Goal: Information Seeking & Learning: Check status

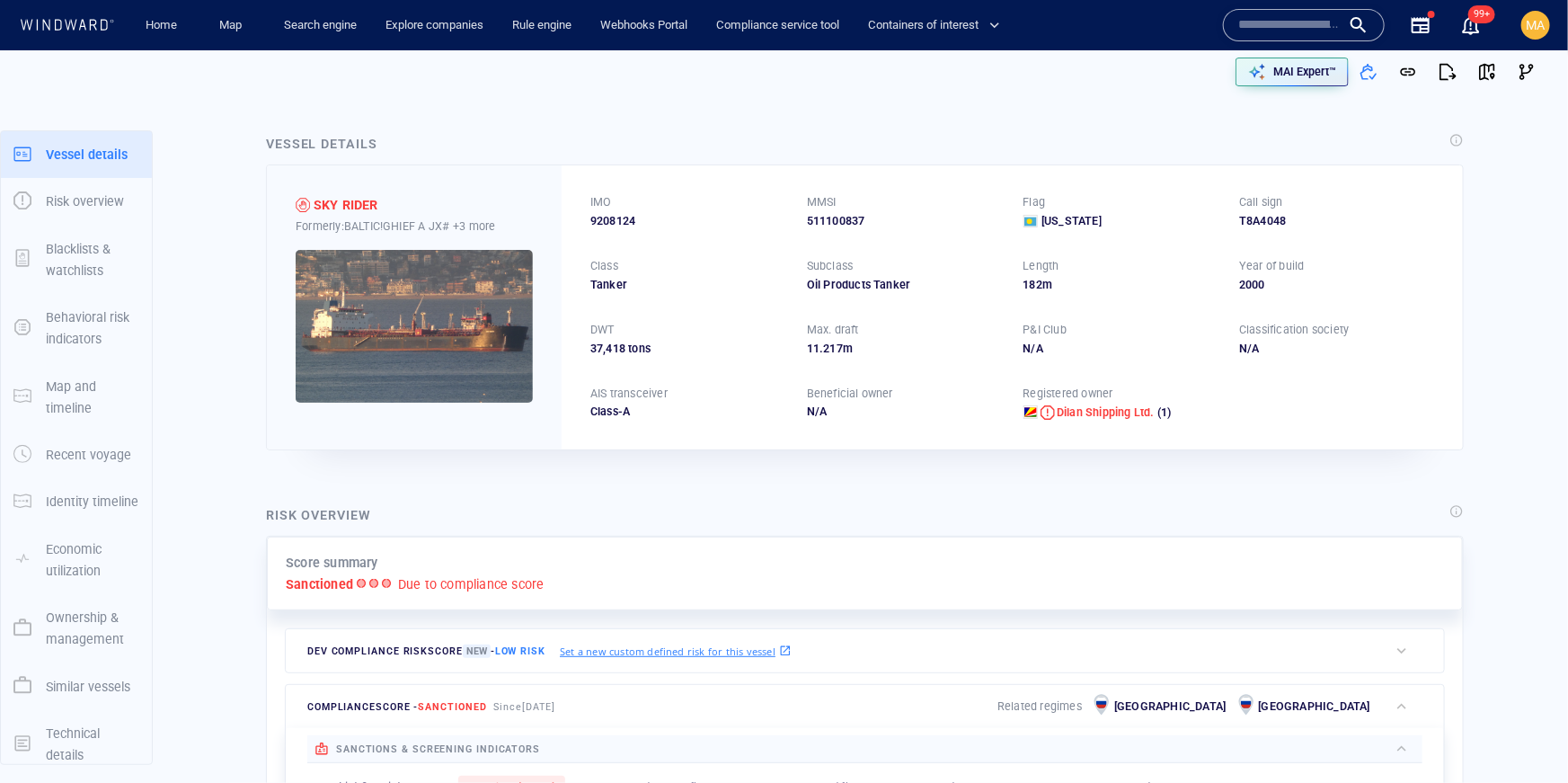
scroll to position [105, 0]
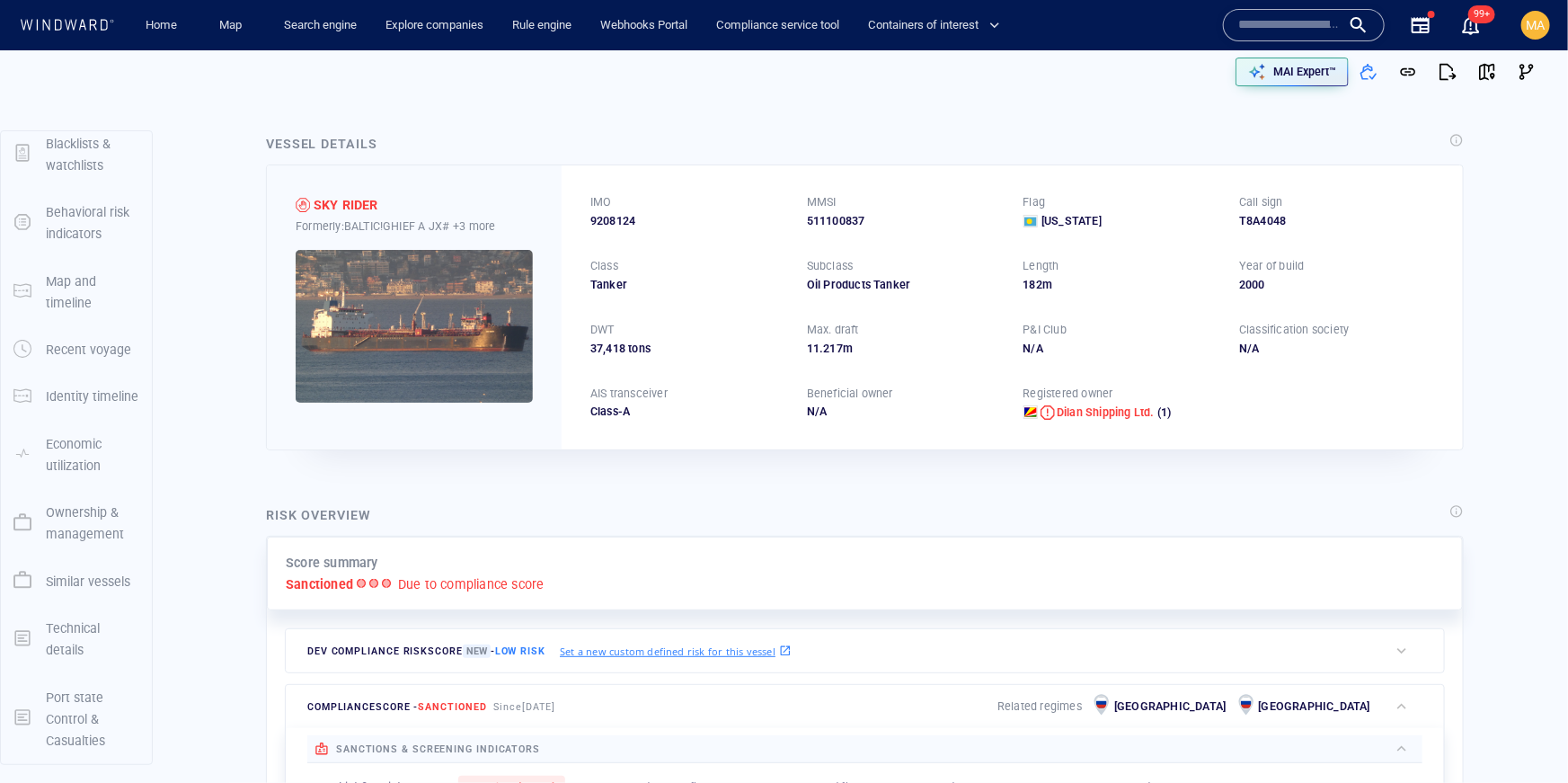
click at [30, 707] on div "button" at bounding box center [21, 719] width 32 height 35
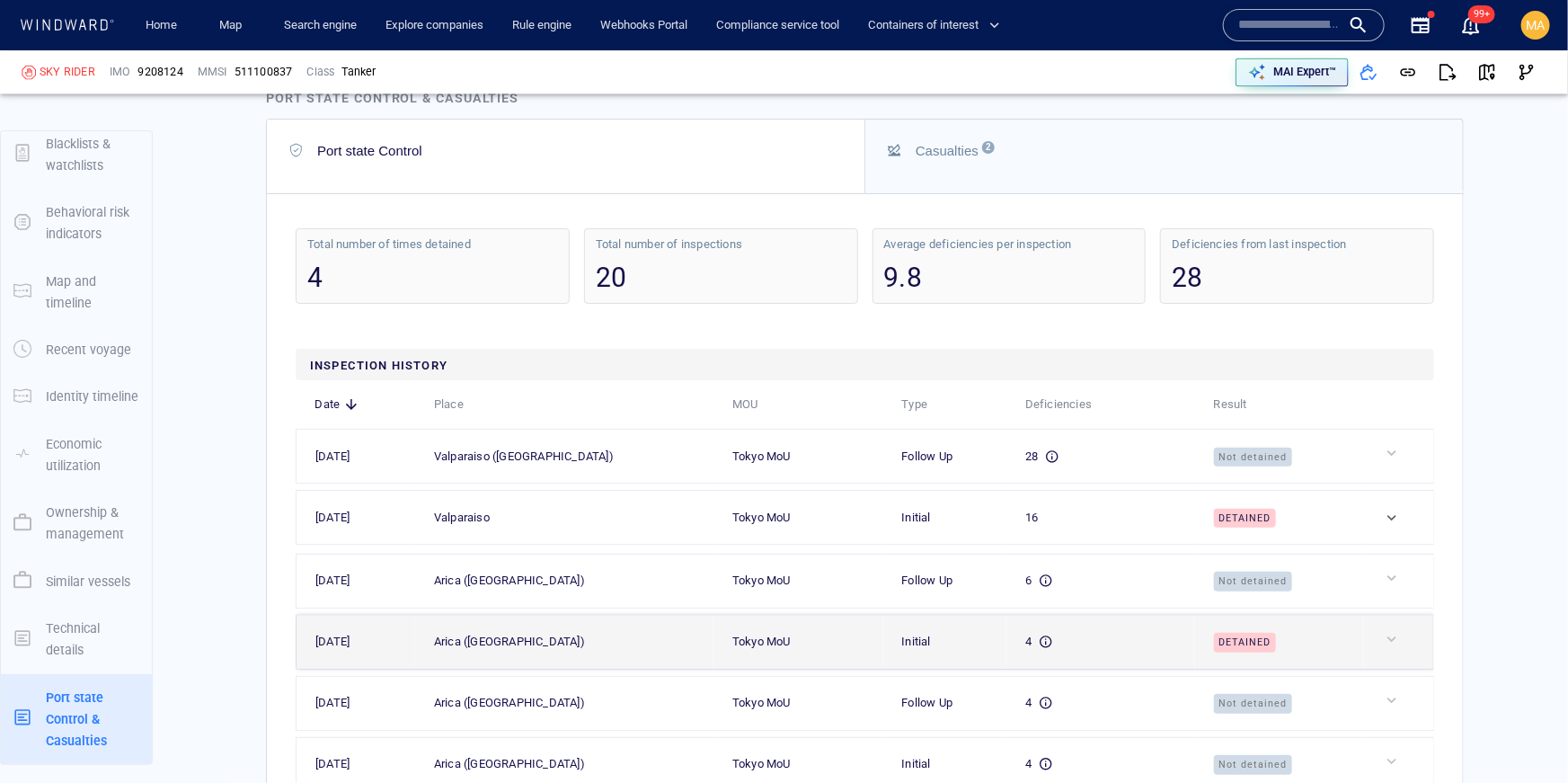
scroll to position [5537, 0]
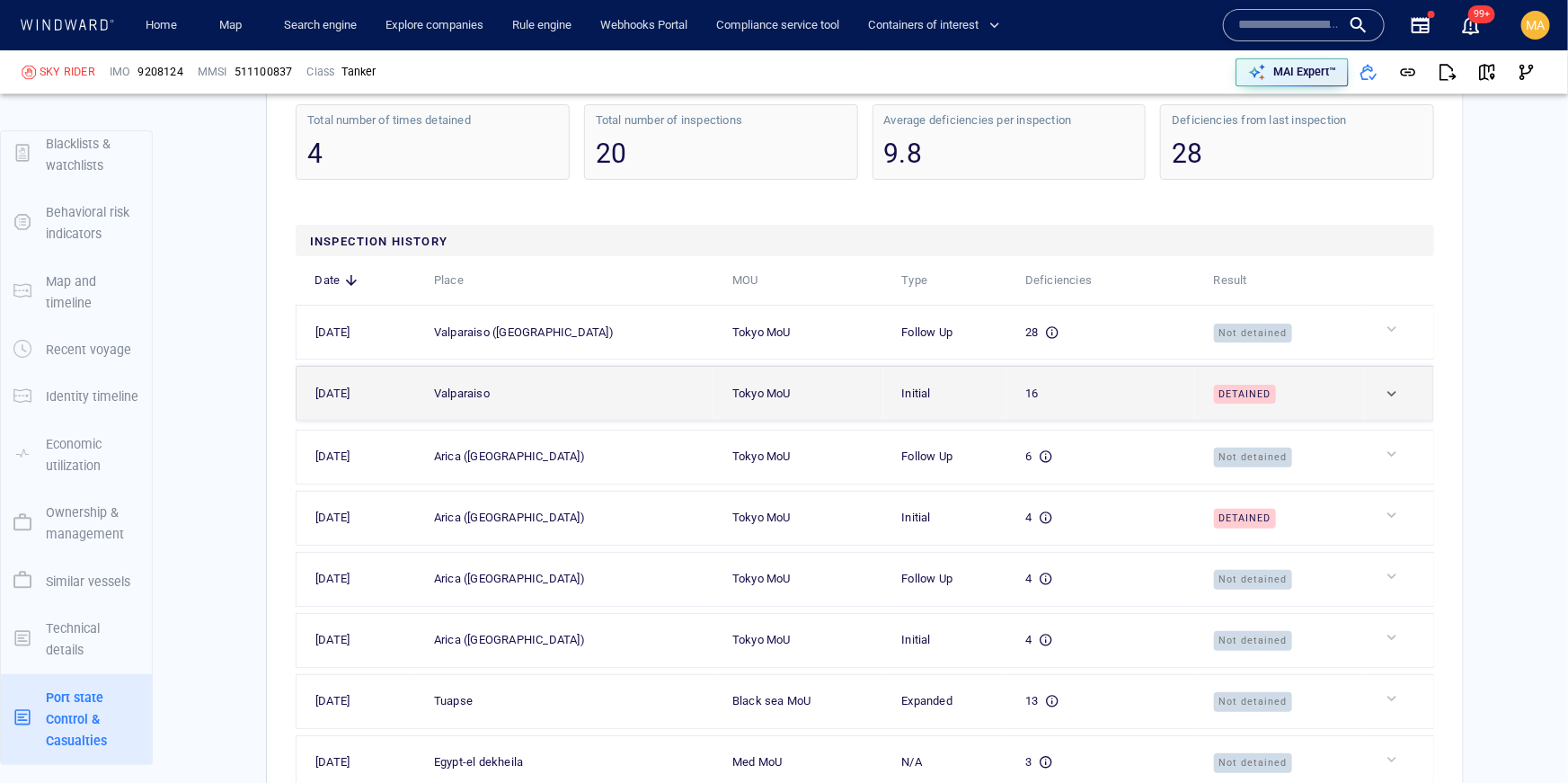
click at [1328, 384] on div "Detained" at bounding box center [1287, 393] width 147 height 20
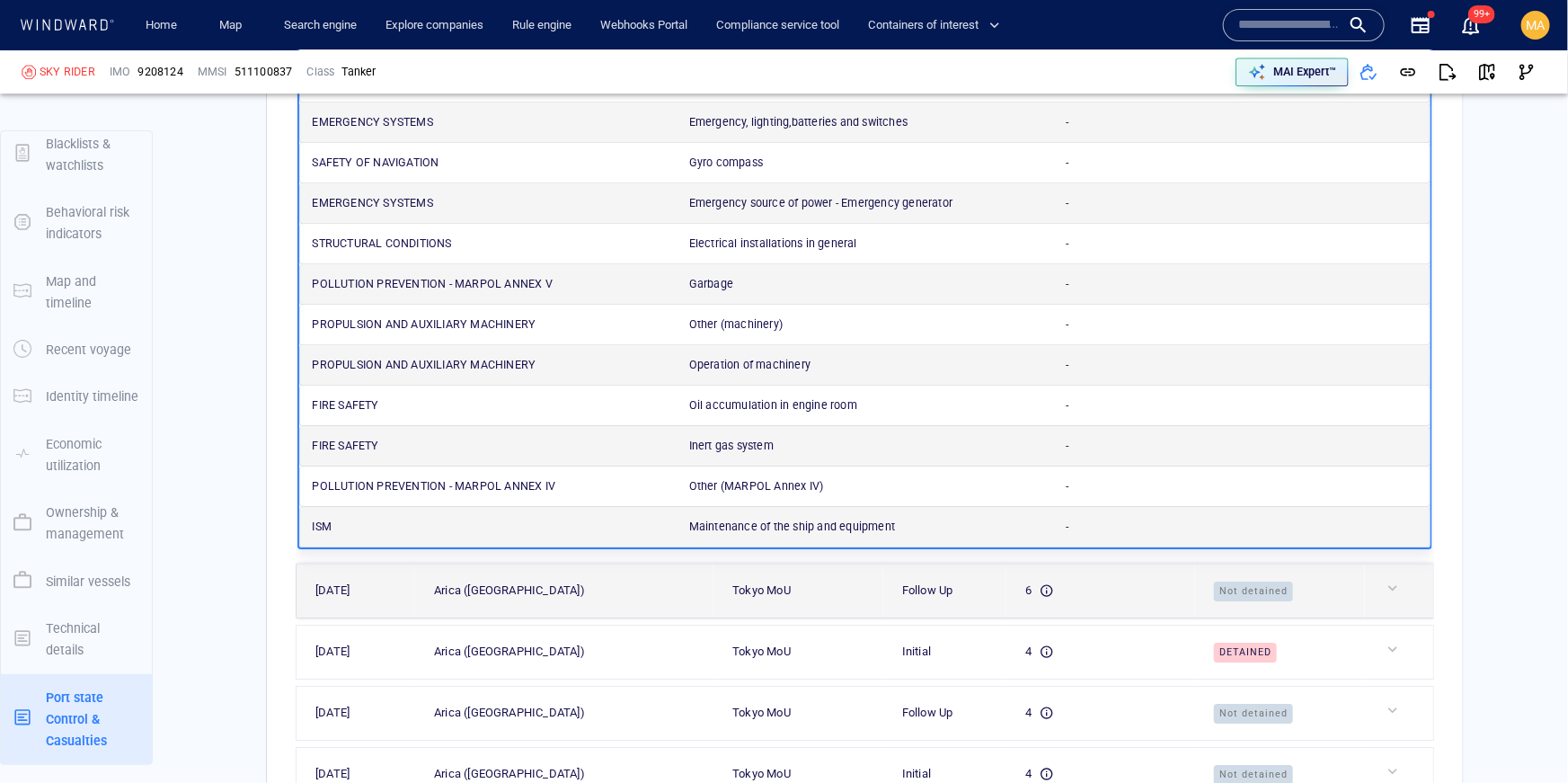
scroll to position [6104, 0]
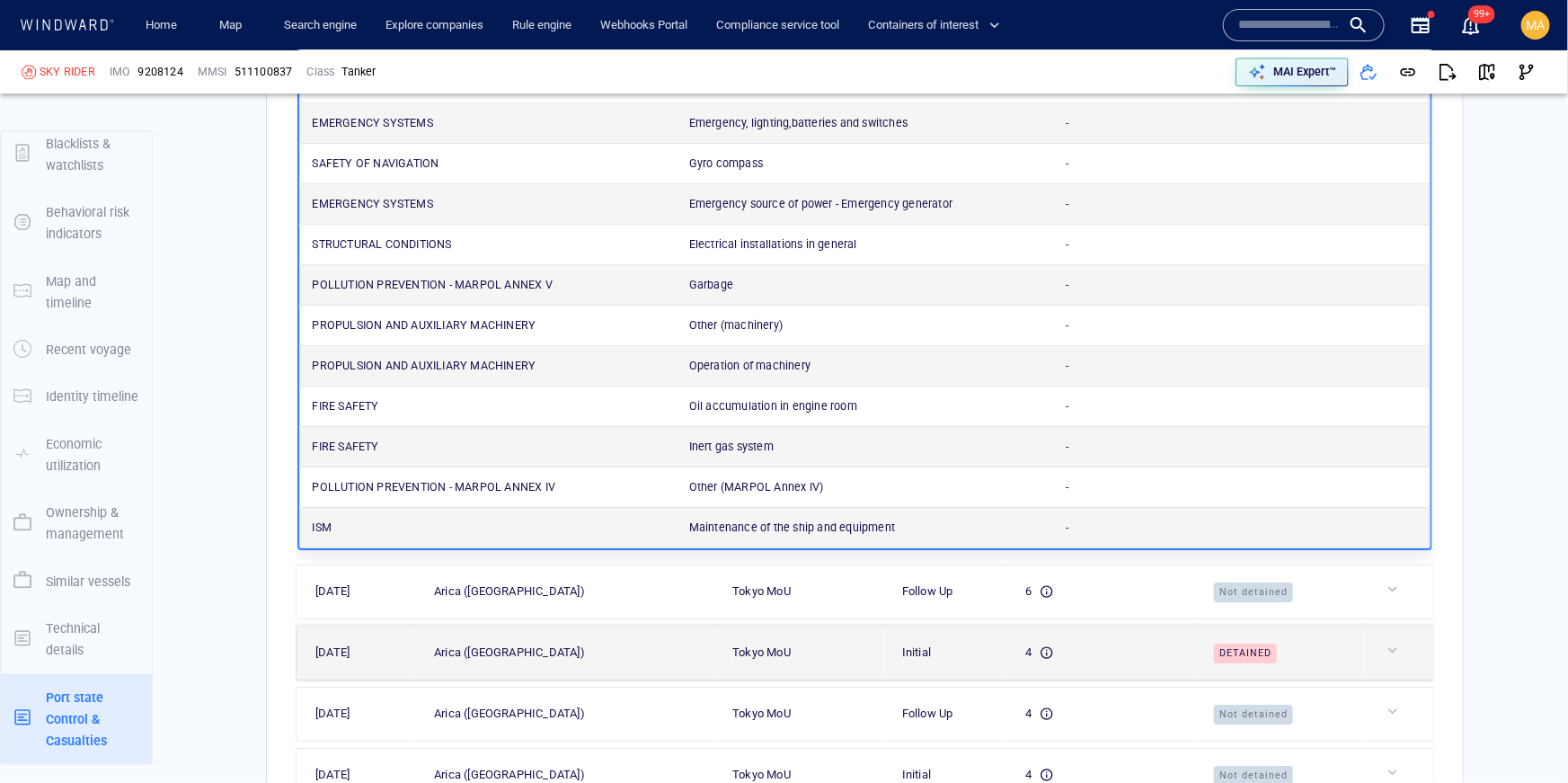
click at [1300, 626] on td "Detained" at bounding box center [1280, 653] width 170 height 54
drag, startPoint x: 1301, startPoint y: 576, endPoint x: 1292, endPoint y: 615, distance: 40.0
click at [1301, 576] on td "Not detained" at bounding box center [1280, 592] width 170 height 54
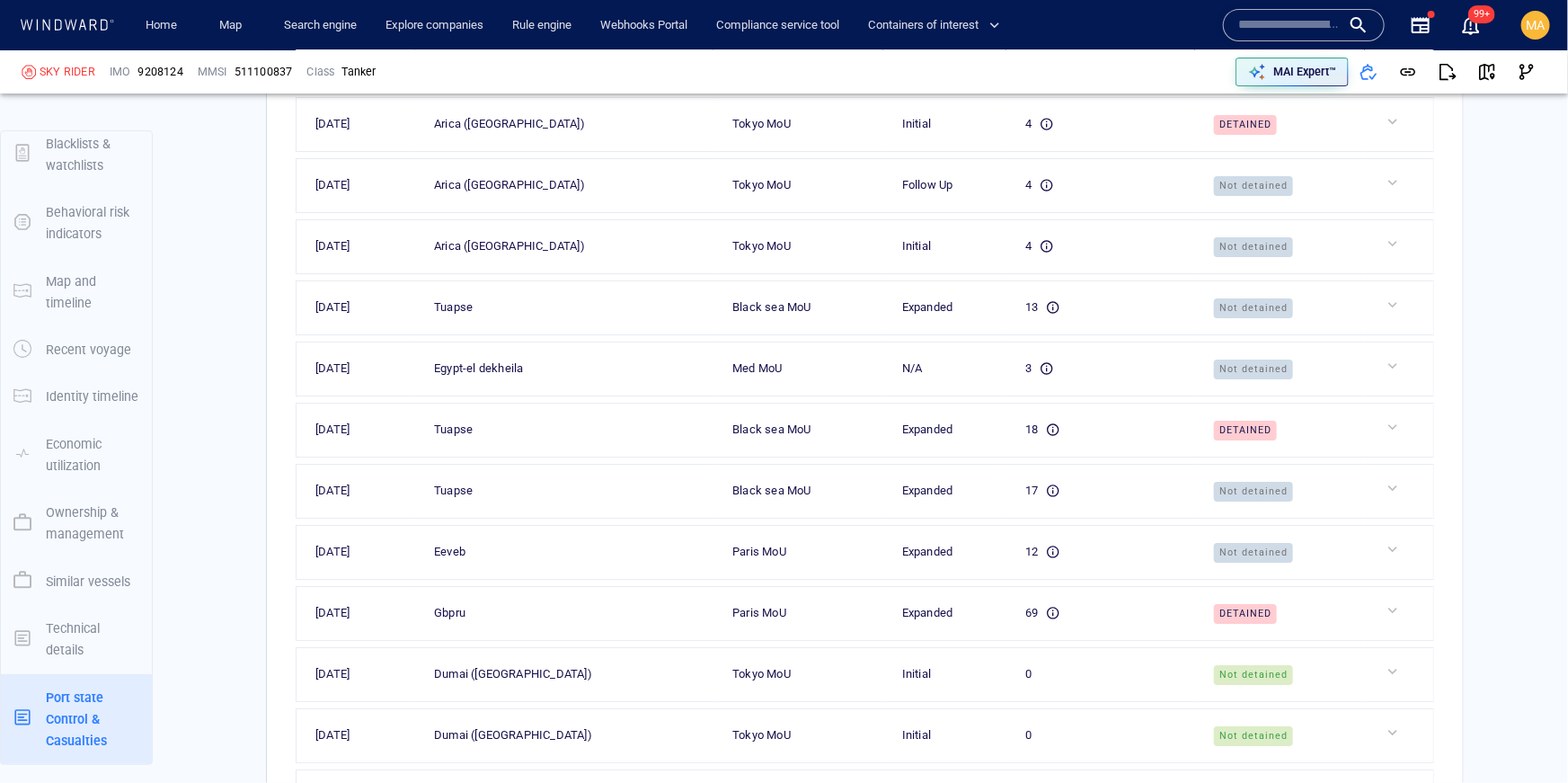
scroll to position [6647, 0]
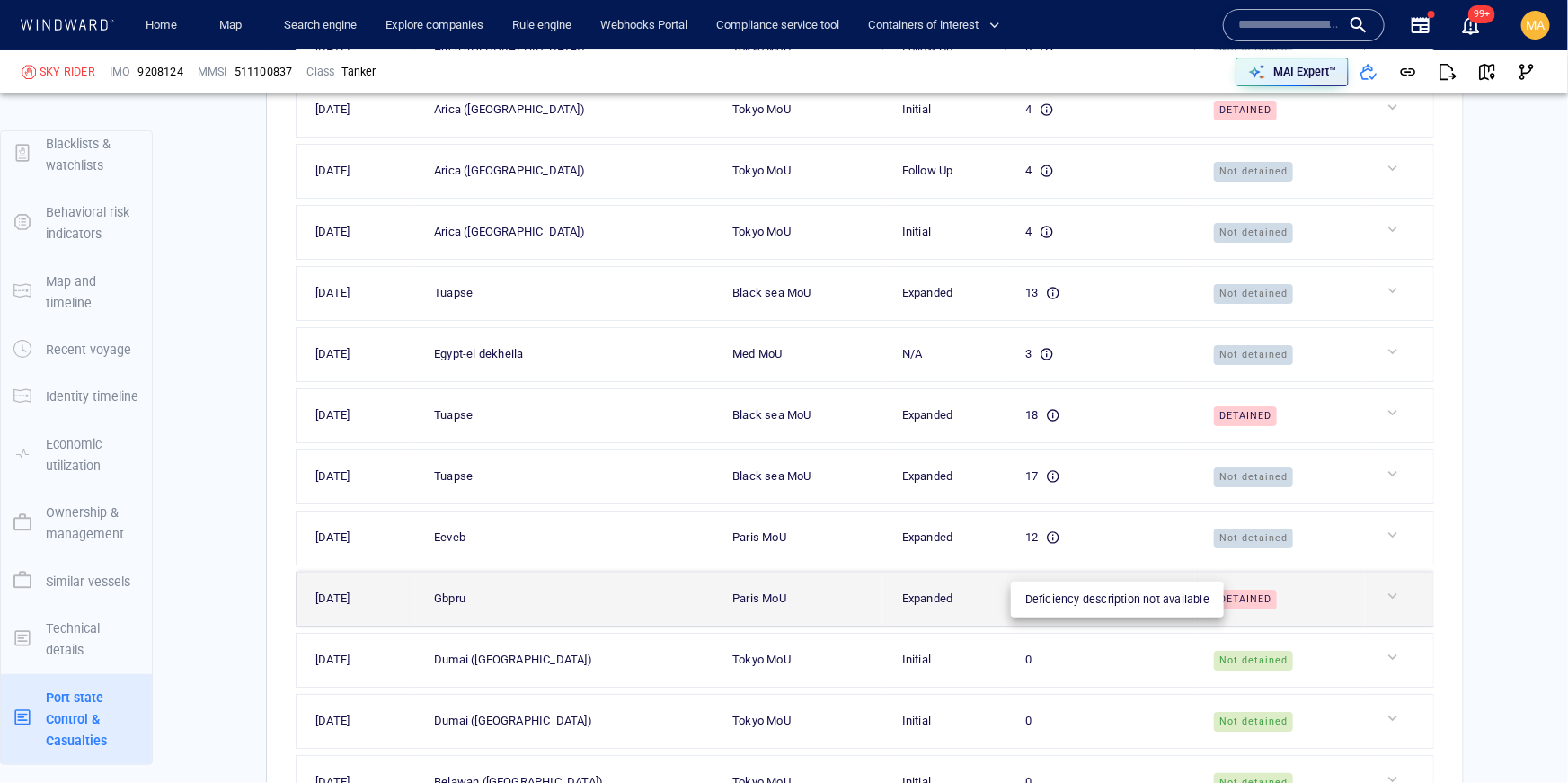
click at [1047, 594] on icon at bounding box center [1052, 599] width 12 height 12
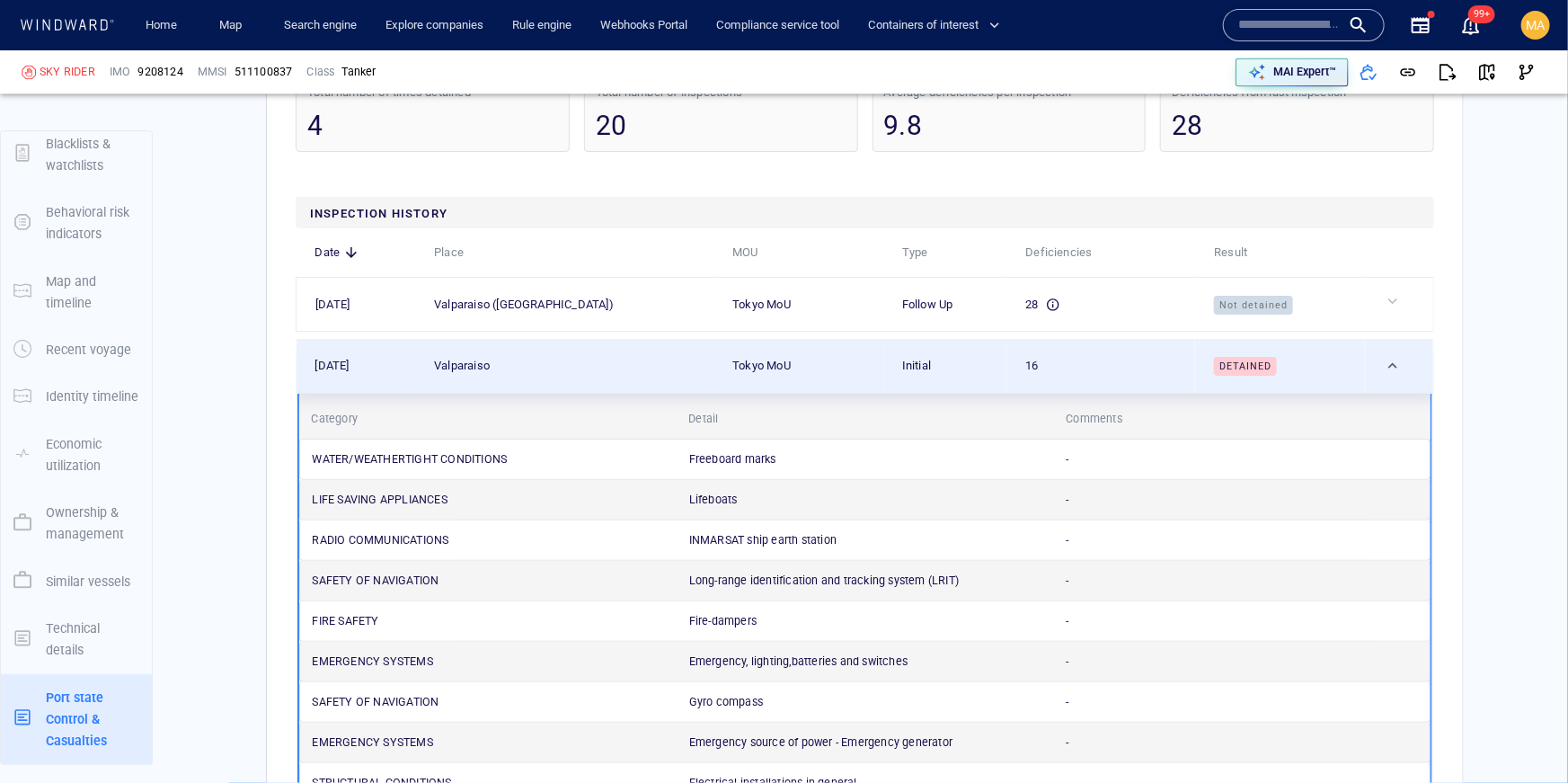
scroll to position [5483, 0]
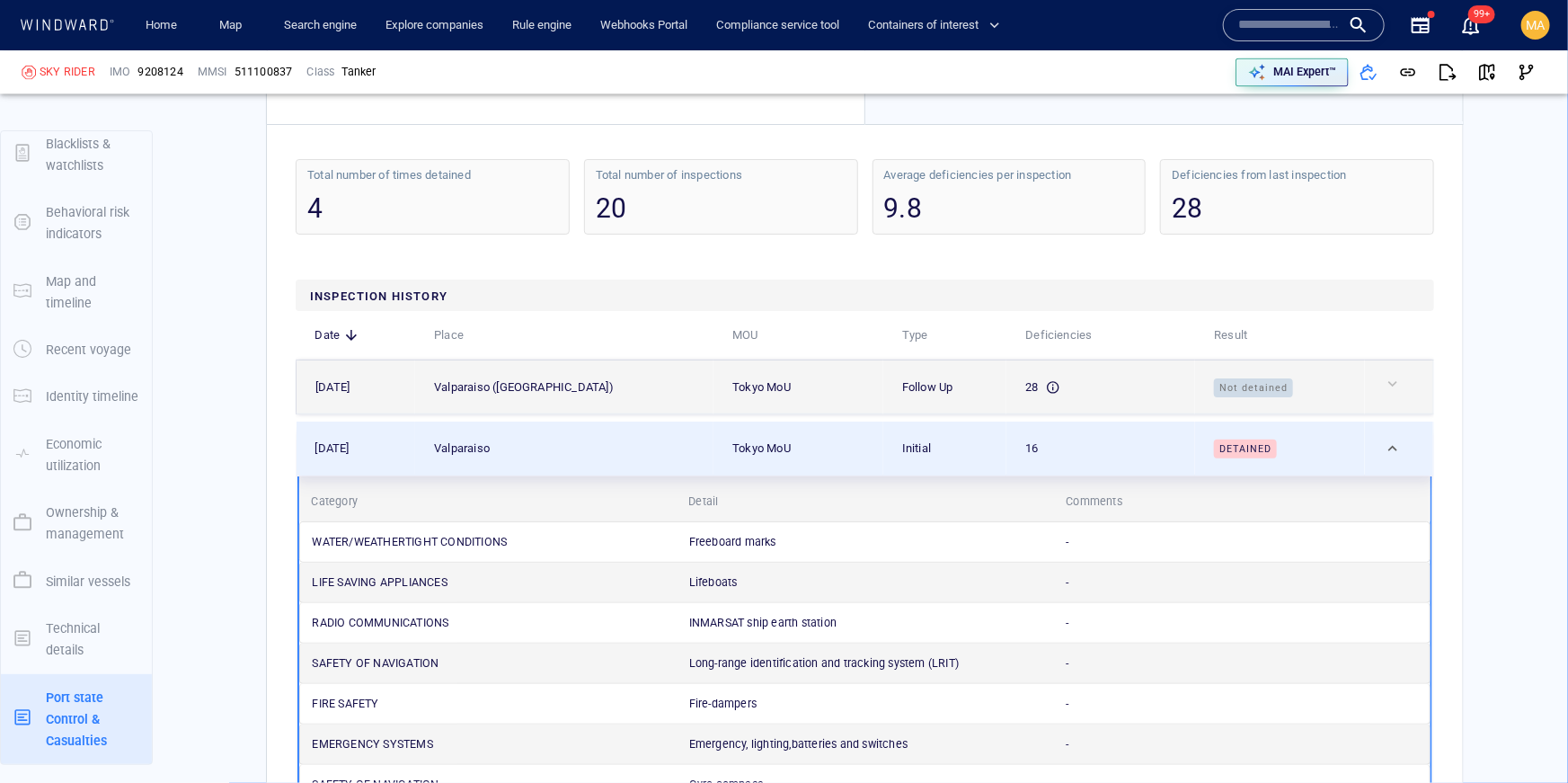
click at [1058, 378] on div "28" at bounding box center [1108, 388] width 165 height 19
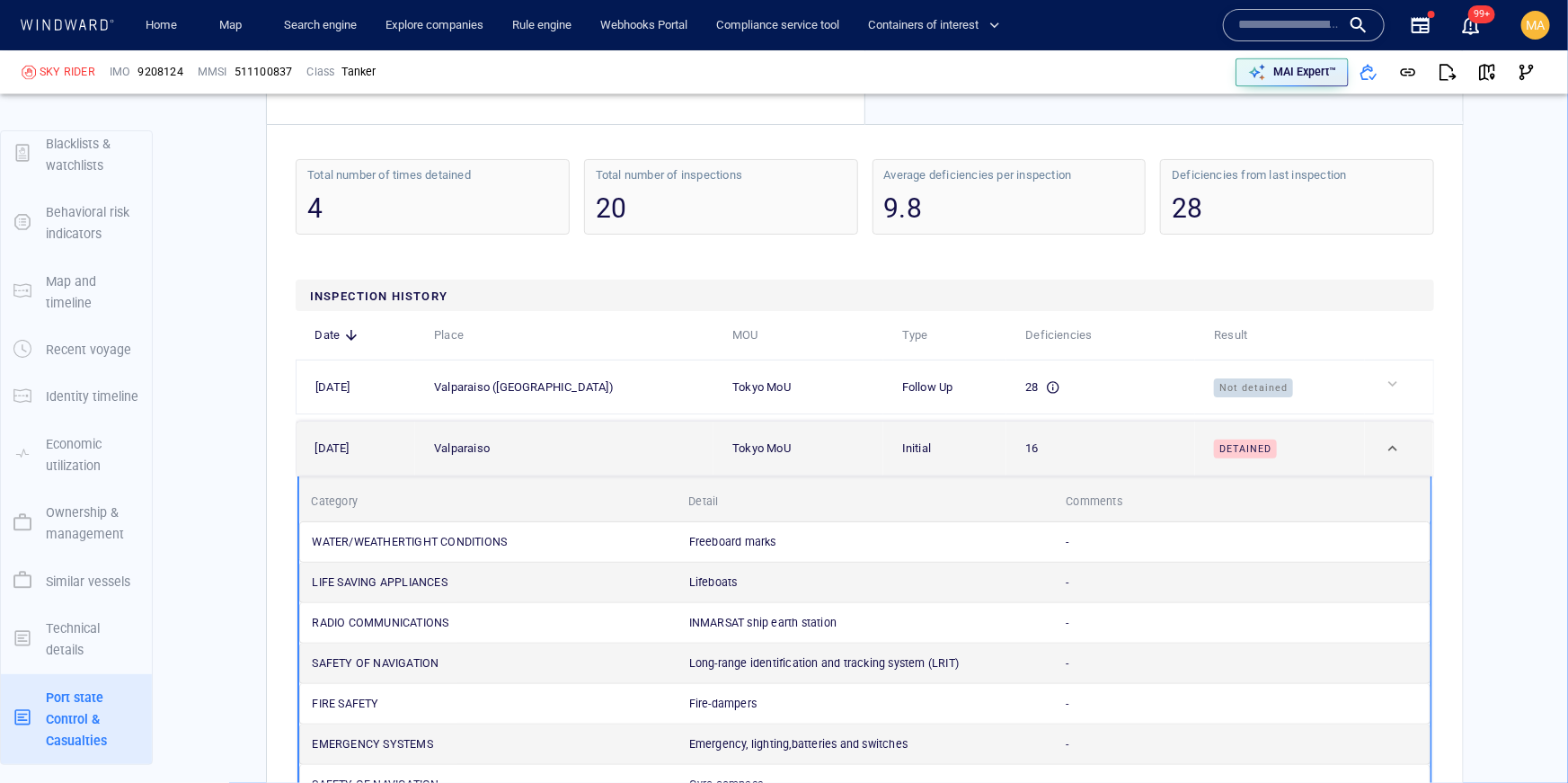
click at [1333, 439] on div "Detained" at bounding box center [1287, 449] width 147 height 20
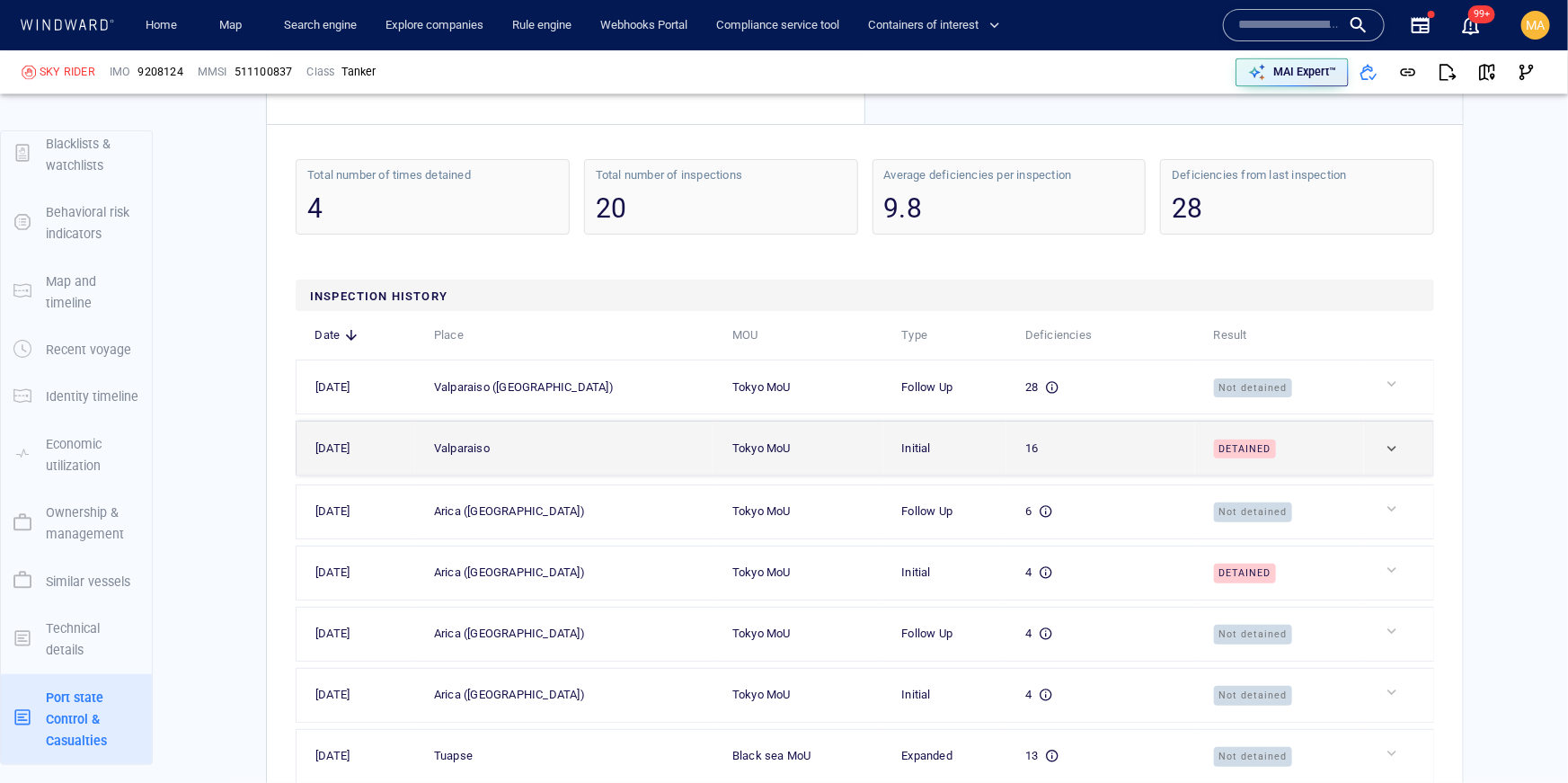
click at [1052, 439] on div "16" at bounding box center [1108, 449] width 165 height 19
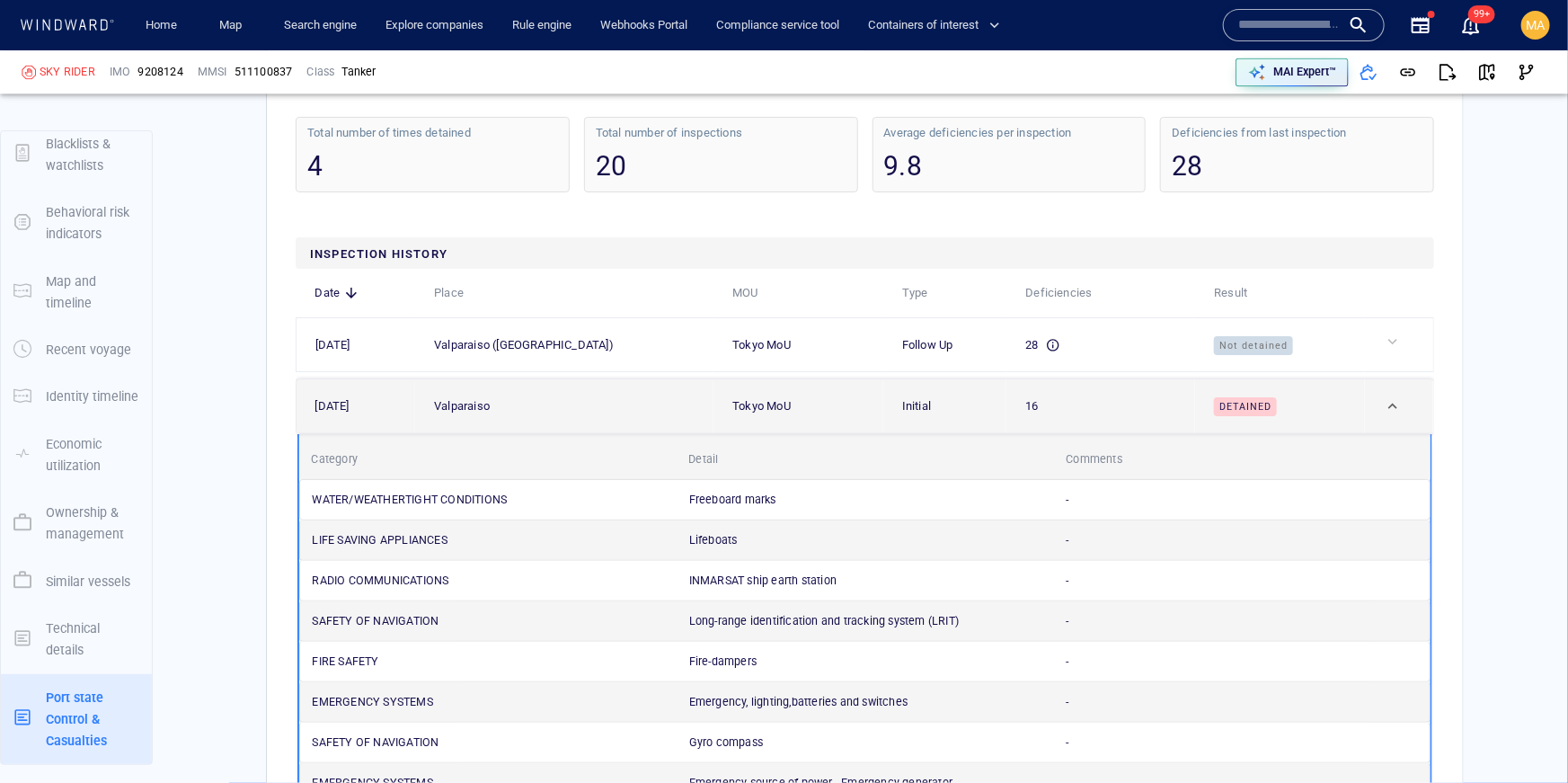
scroll to position [5523, 0]
click at [1081, 398] on div "16" at bounding box center [1108, 408] width 165 height 19
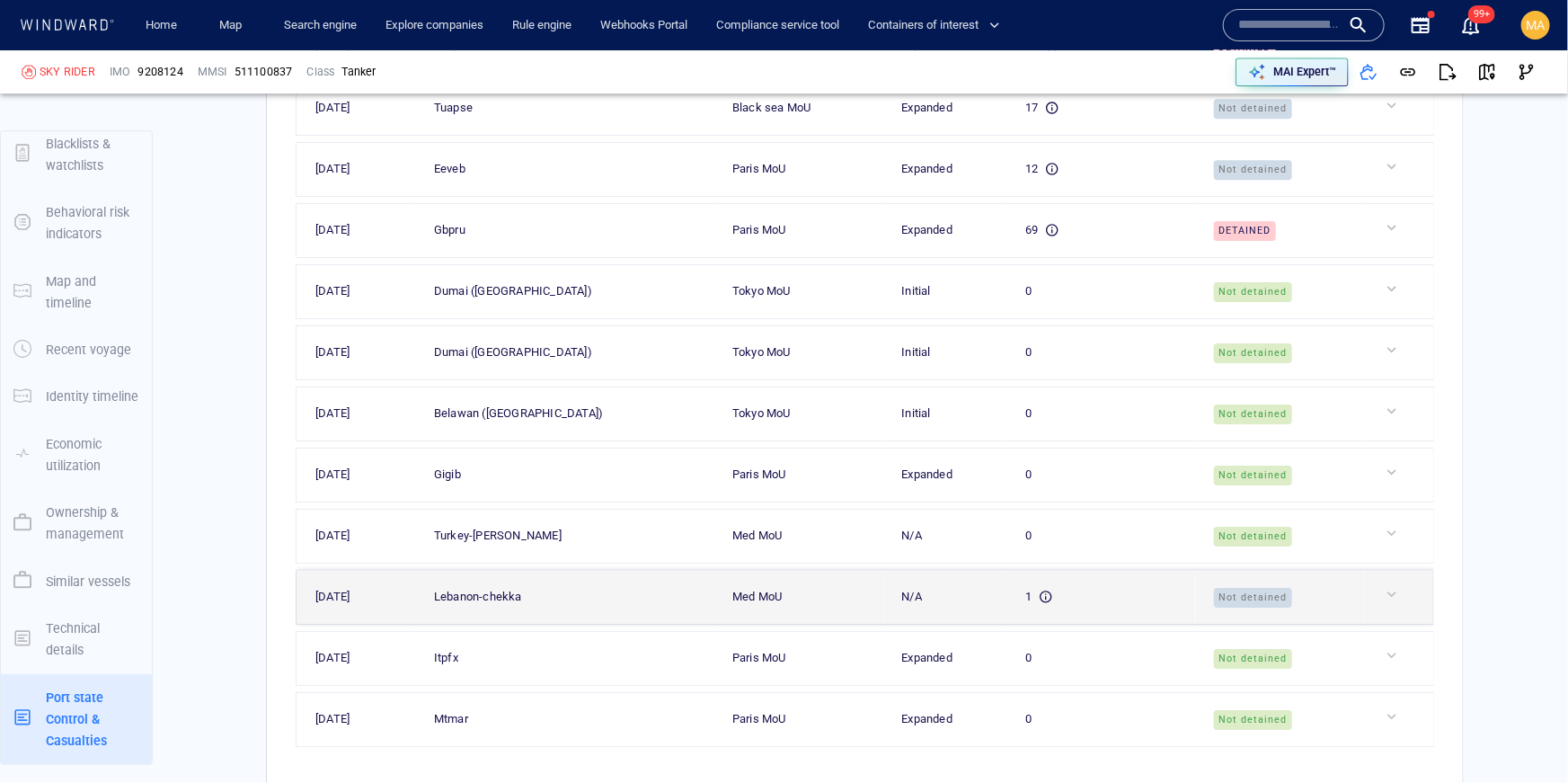
scroll to position [6317, 0]
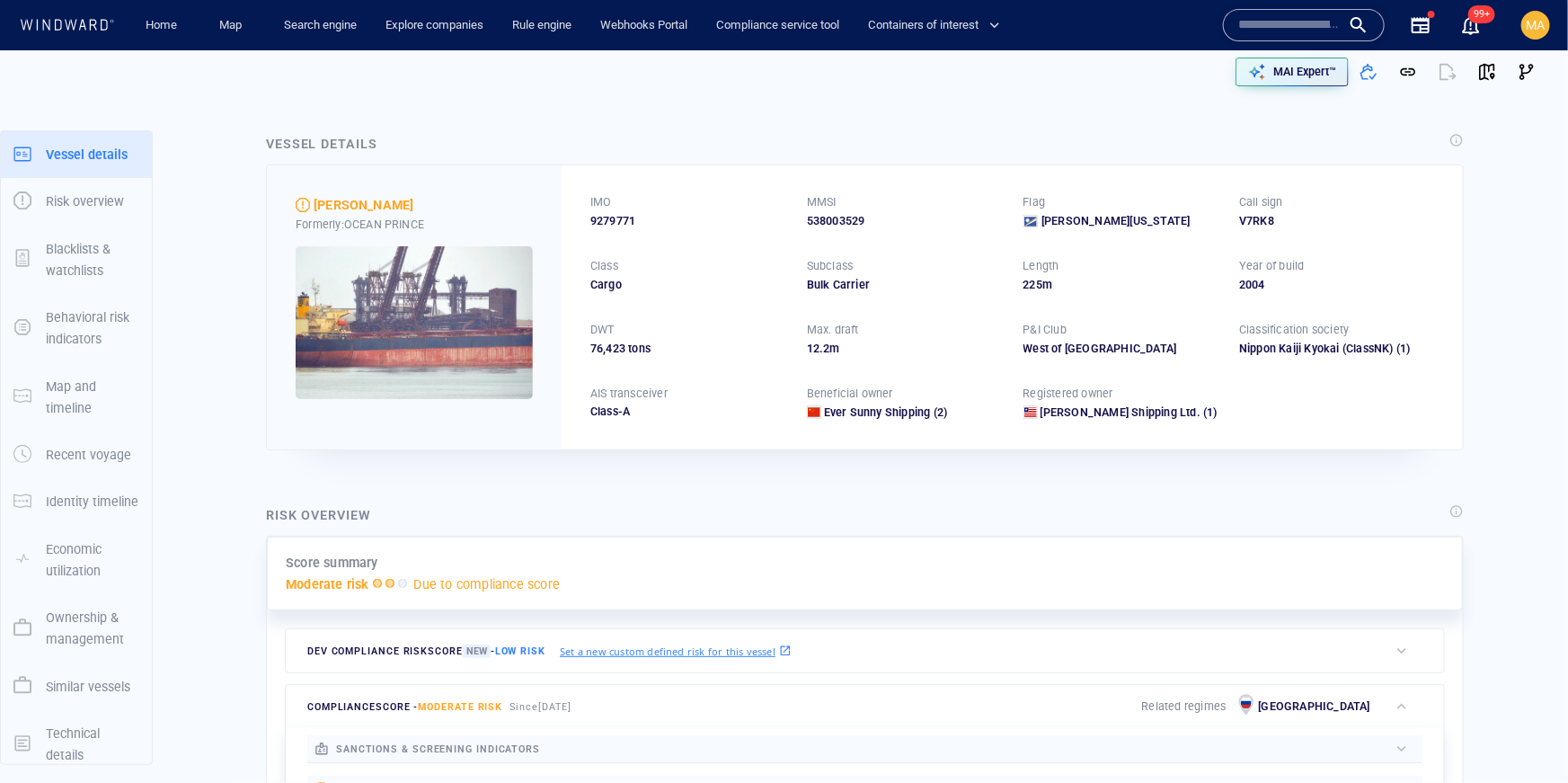
scroll to position [105, 0]
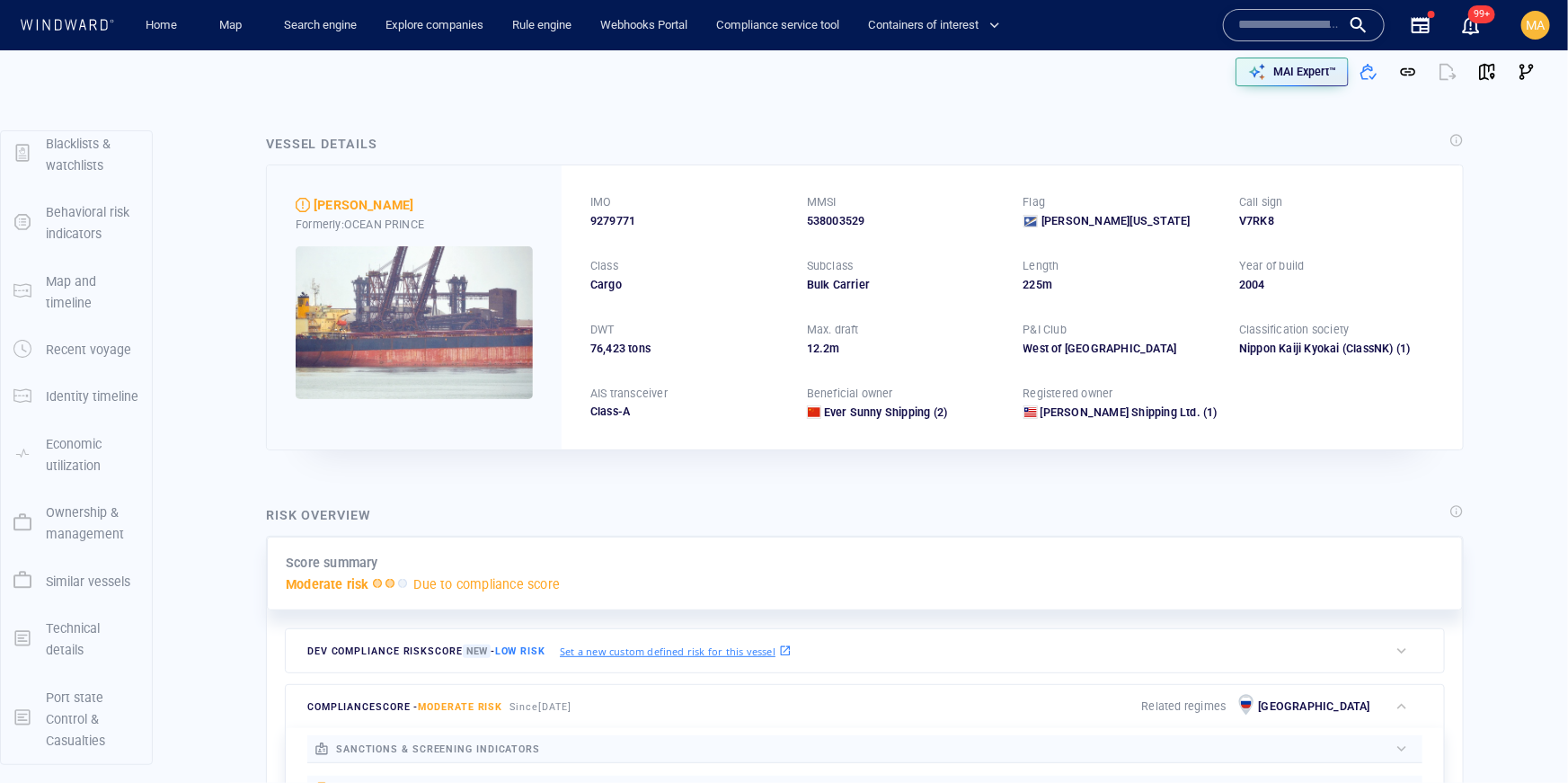
click at [46, 721] on p "Port state Control & Casualties" at bounding box center [92, 720] width 93 height 66
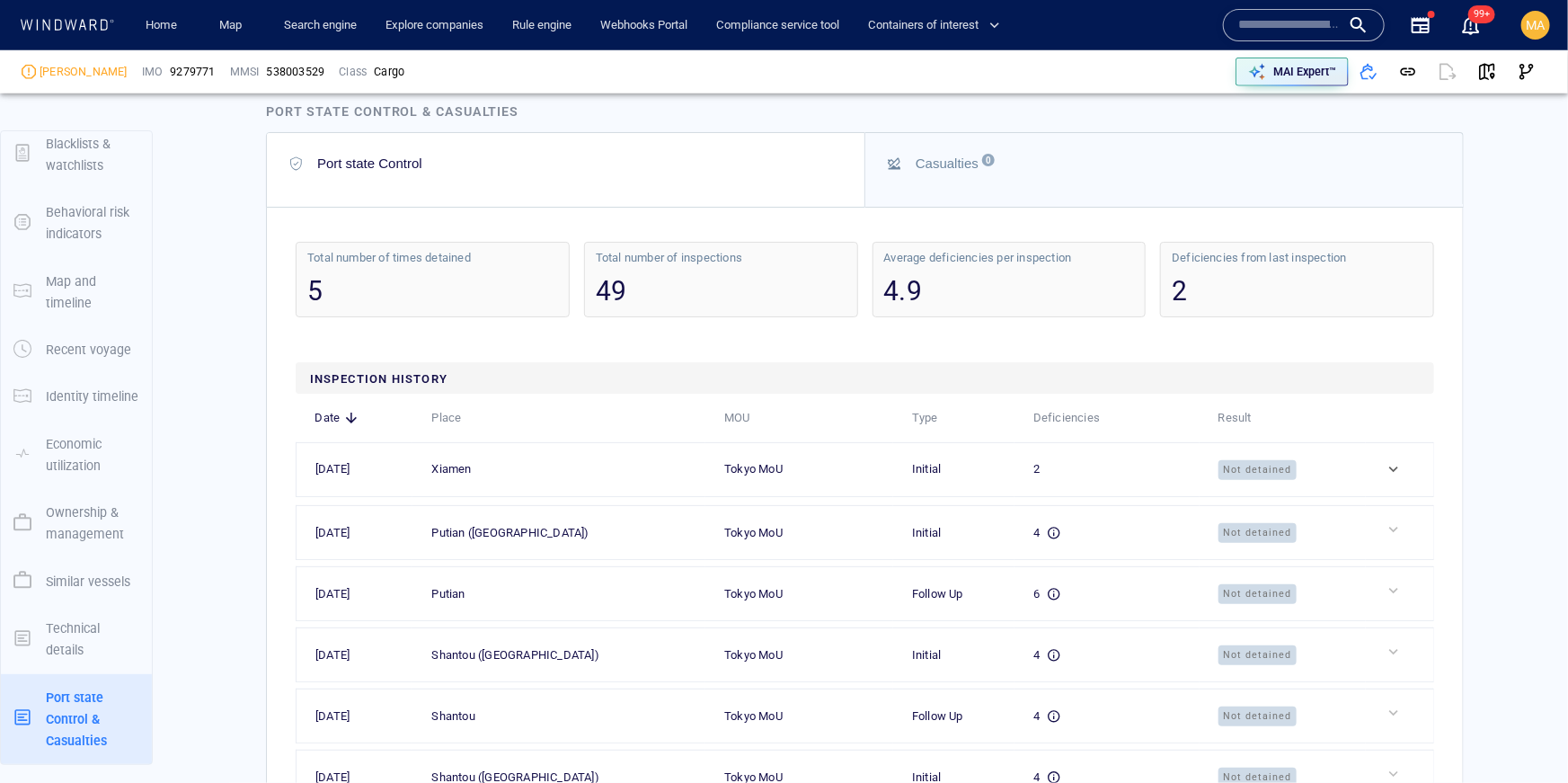
scroll to position [4279, 0]
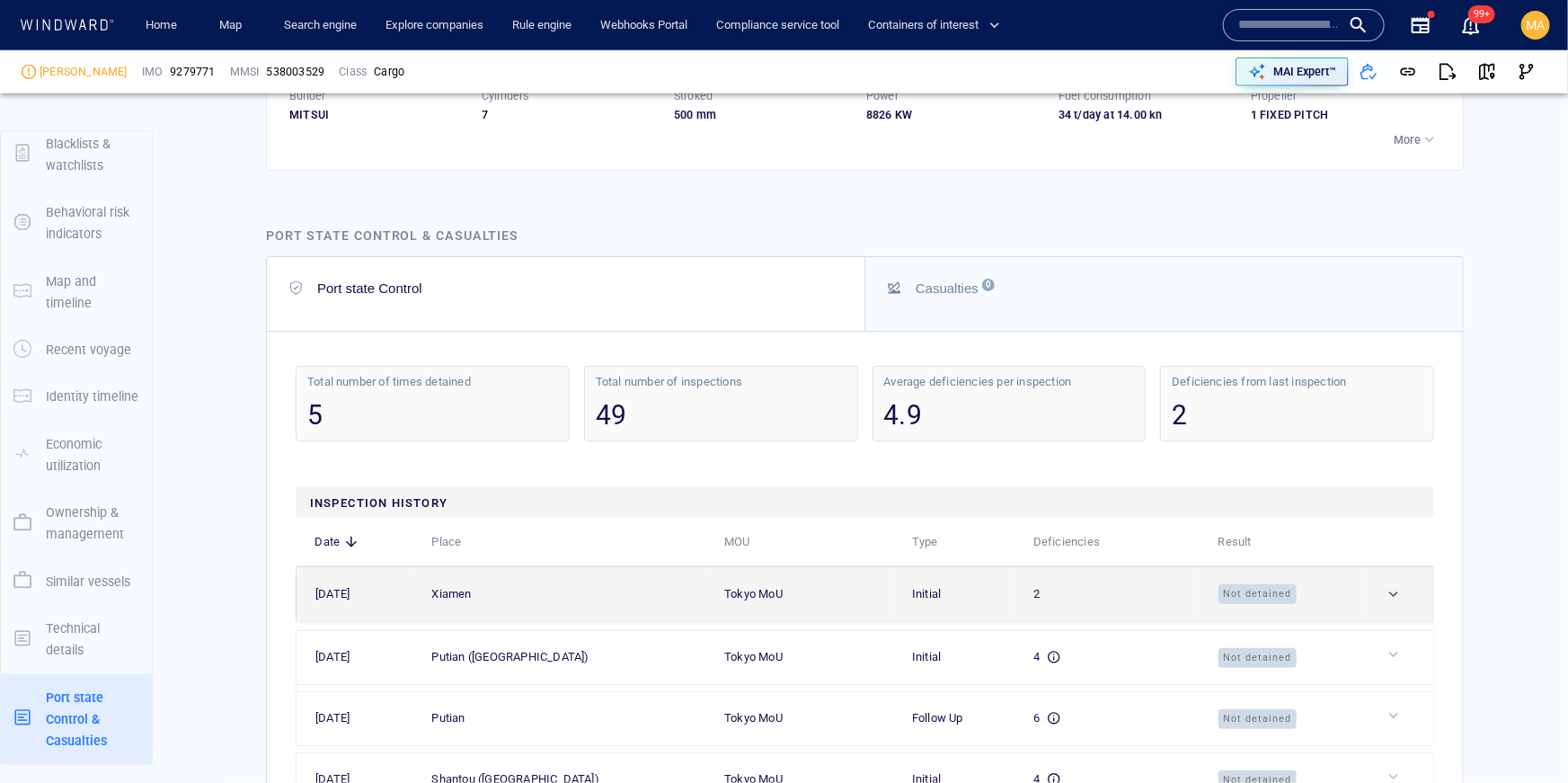
click at [1397, 622] on td at bounding box center [1400, 595] width 68 height 54
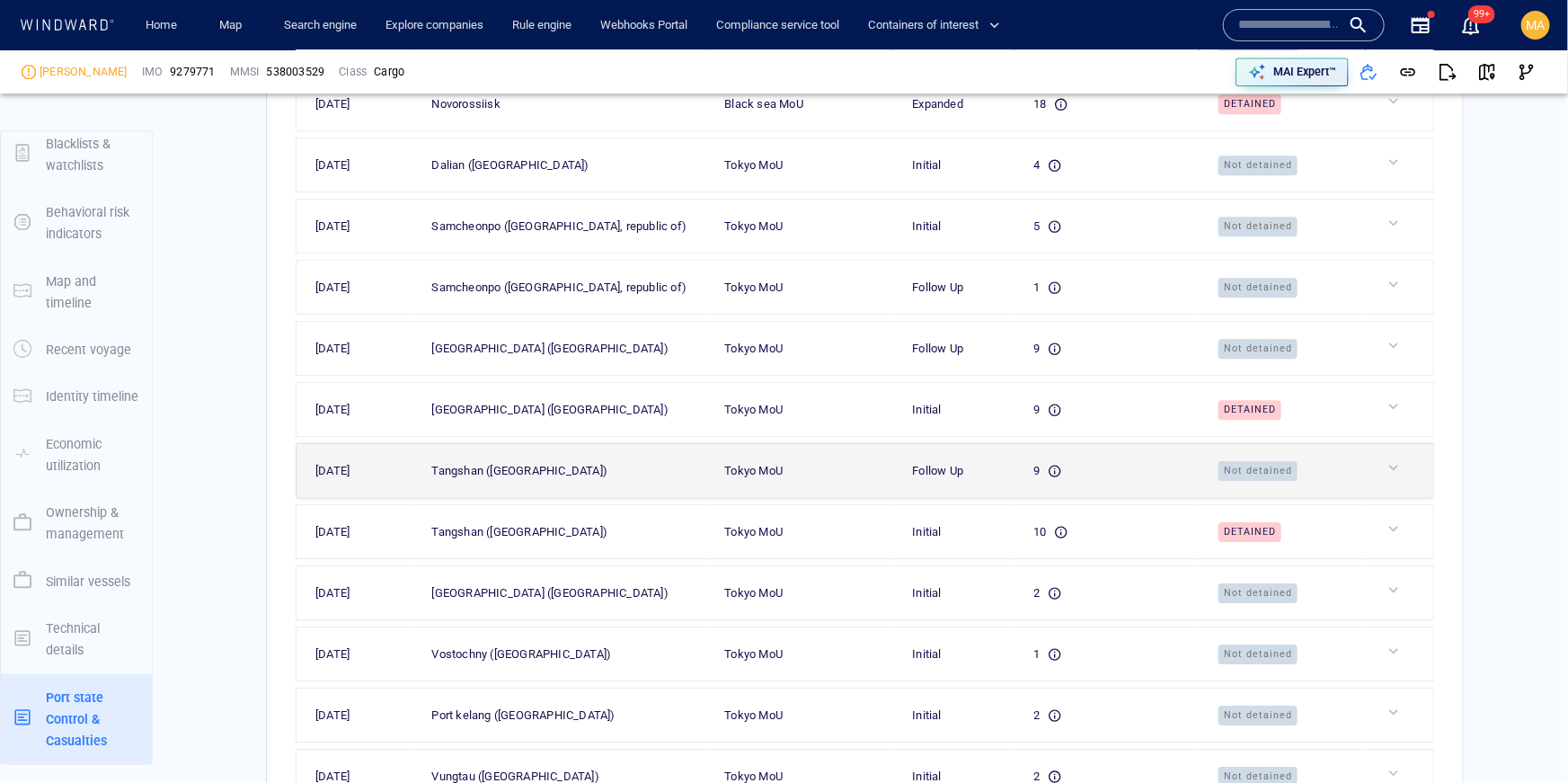
scroll to position [6072, 0]
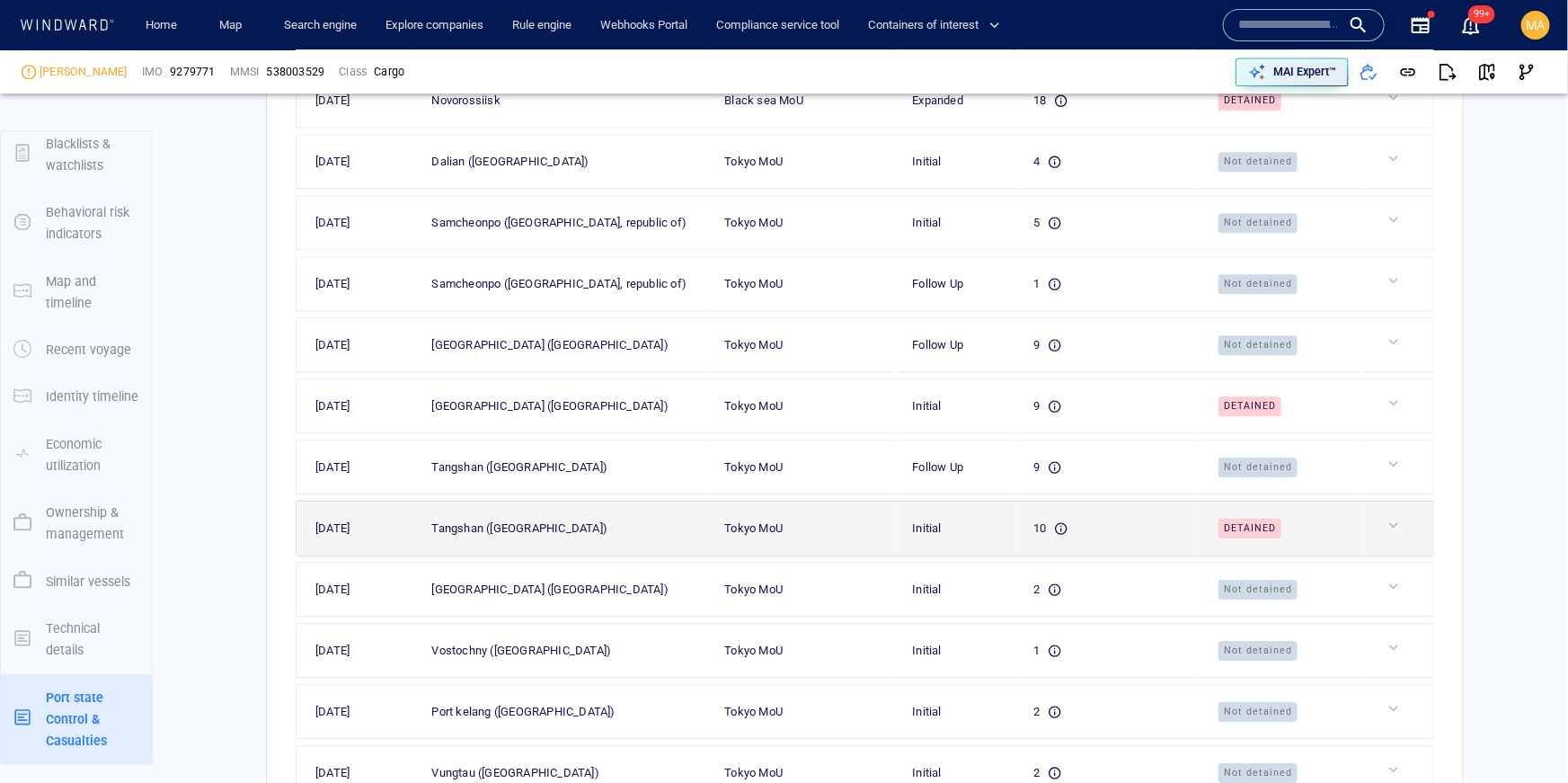
click at [742, 538] on div "Tokyo MoU" at bounding box center [807, 528] width 164 height 19
drag, startPoint x: 741, startPoint y: 595, endPoint x: 691, endPoint y: 602, distance: 50.5
click at [741, 538] on div "Tokyo MoU" at bounding box center [807, 528] width 164 height 19
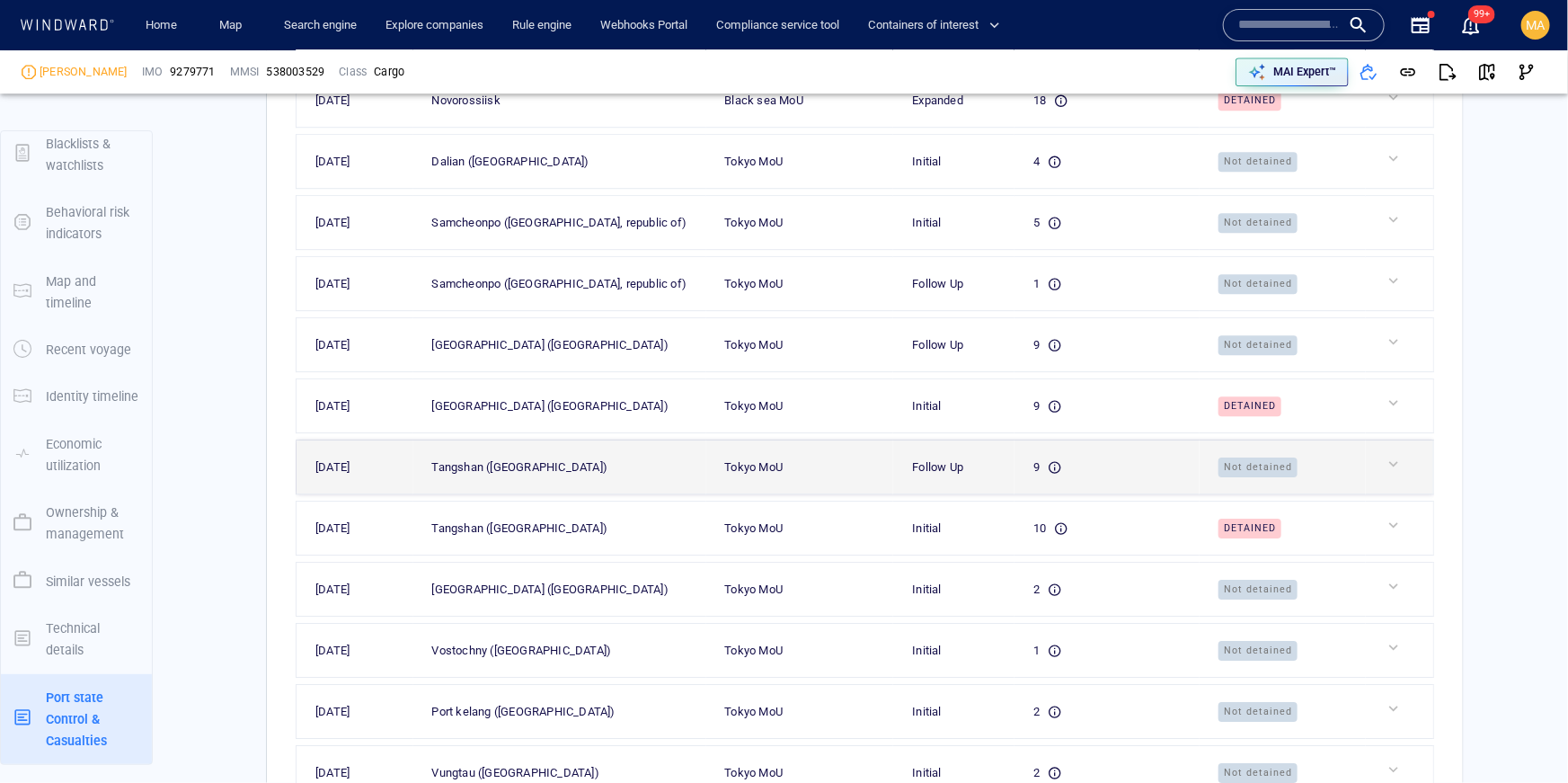
click at [1287, 478] on span "Not detained" at bounding box center [1257, 467] width 79 height 19
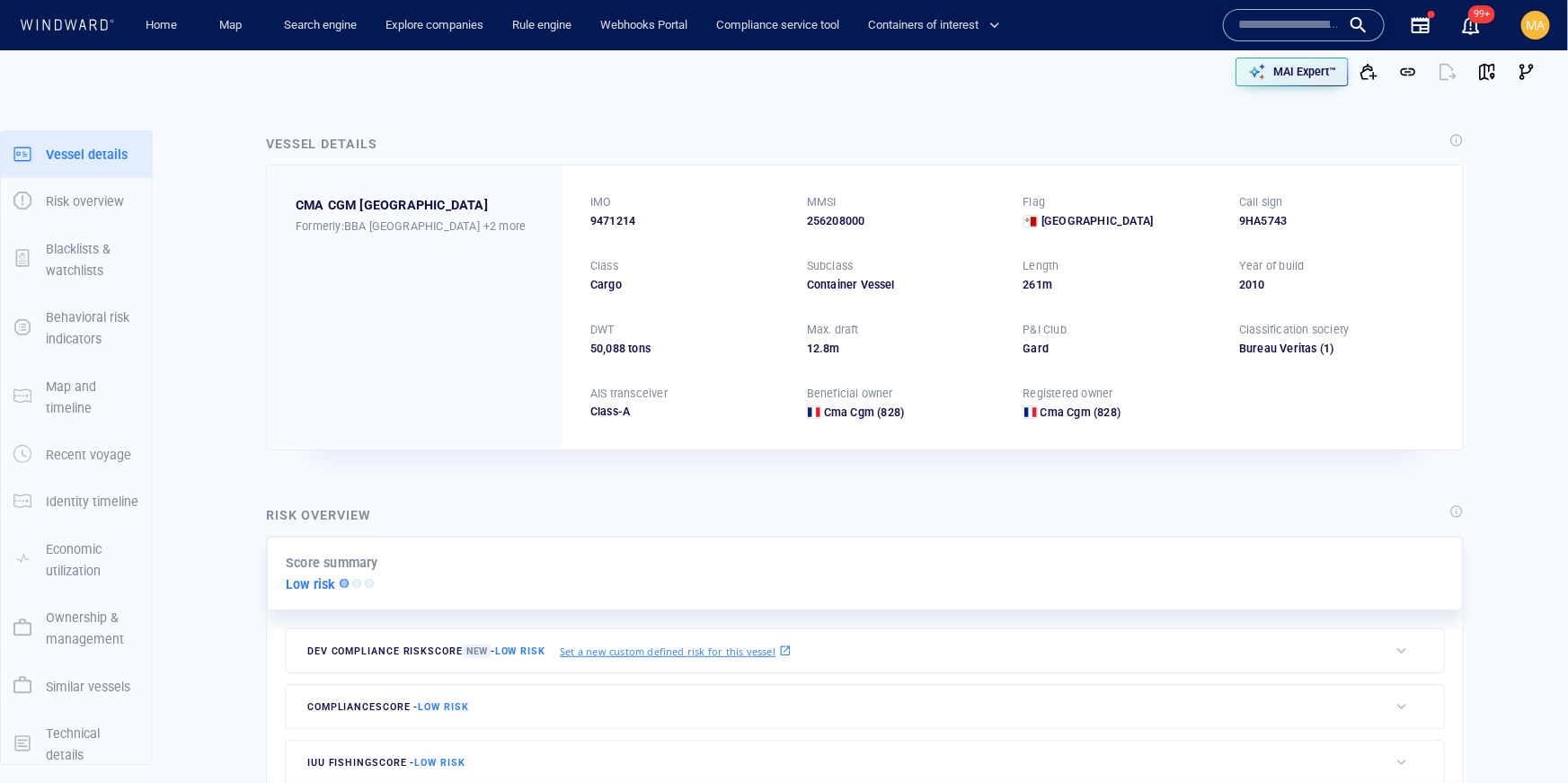
scroll to position [105, 0]
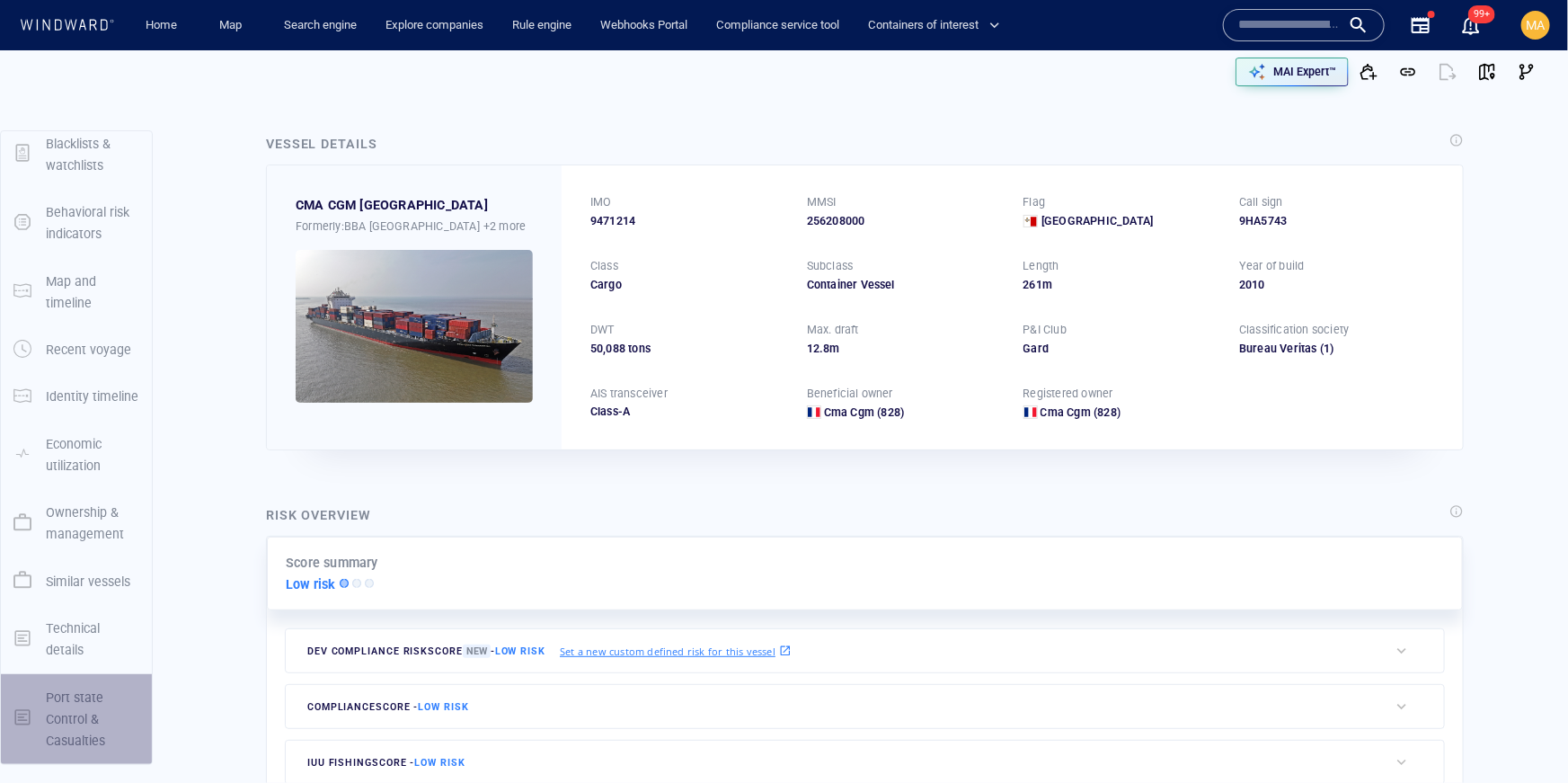
click at [49, 708] on p "Port state Control & Casualties" at bounding box center [92, 720] width 93 height 66
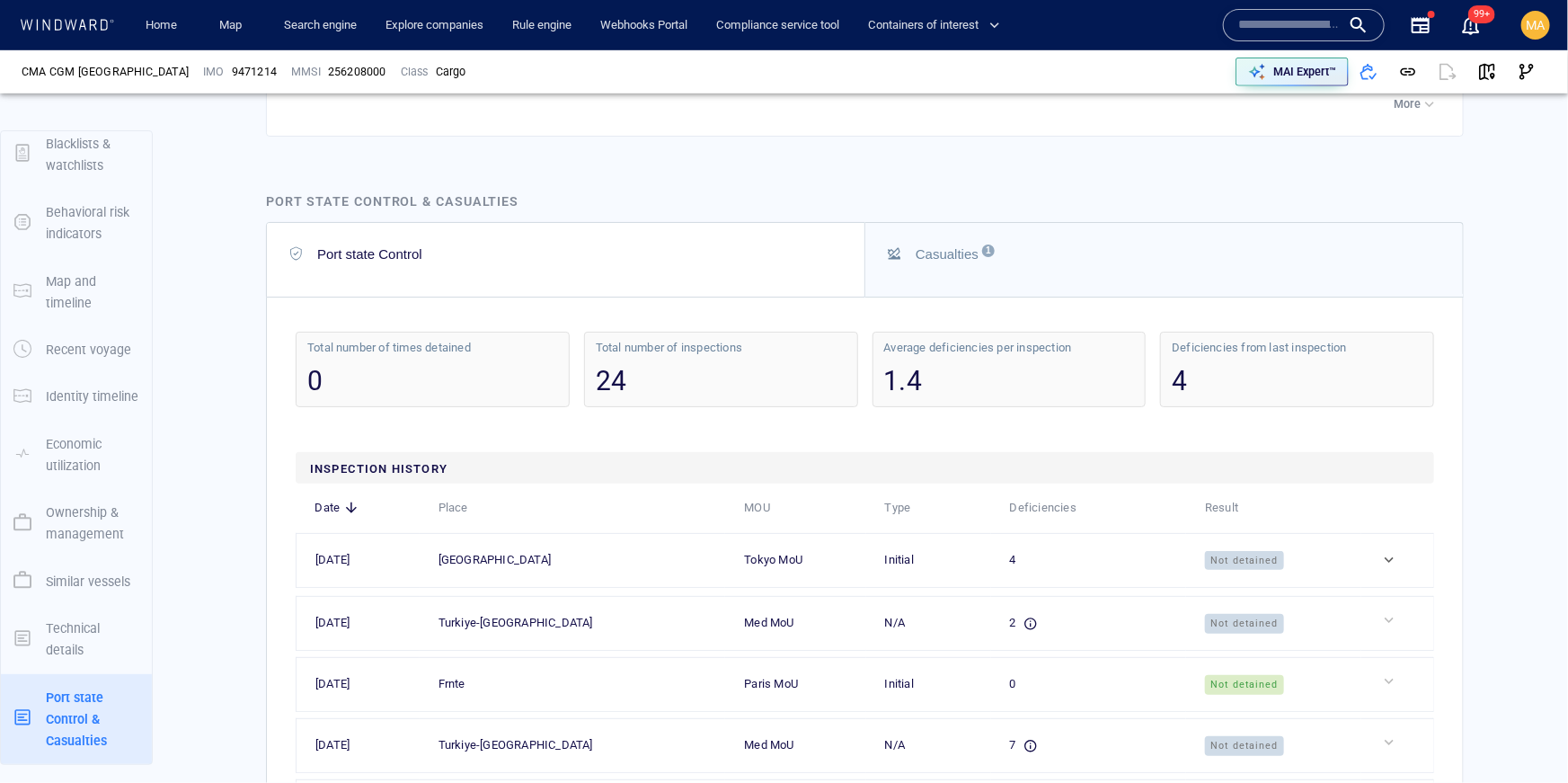
scroll to position [4016, 0]
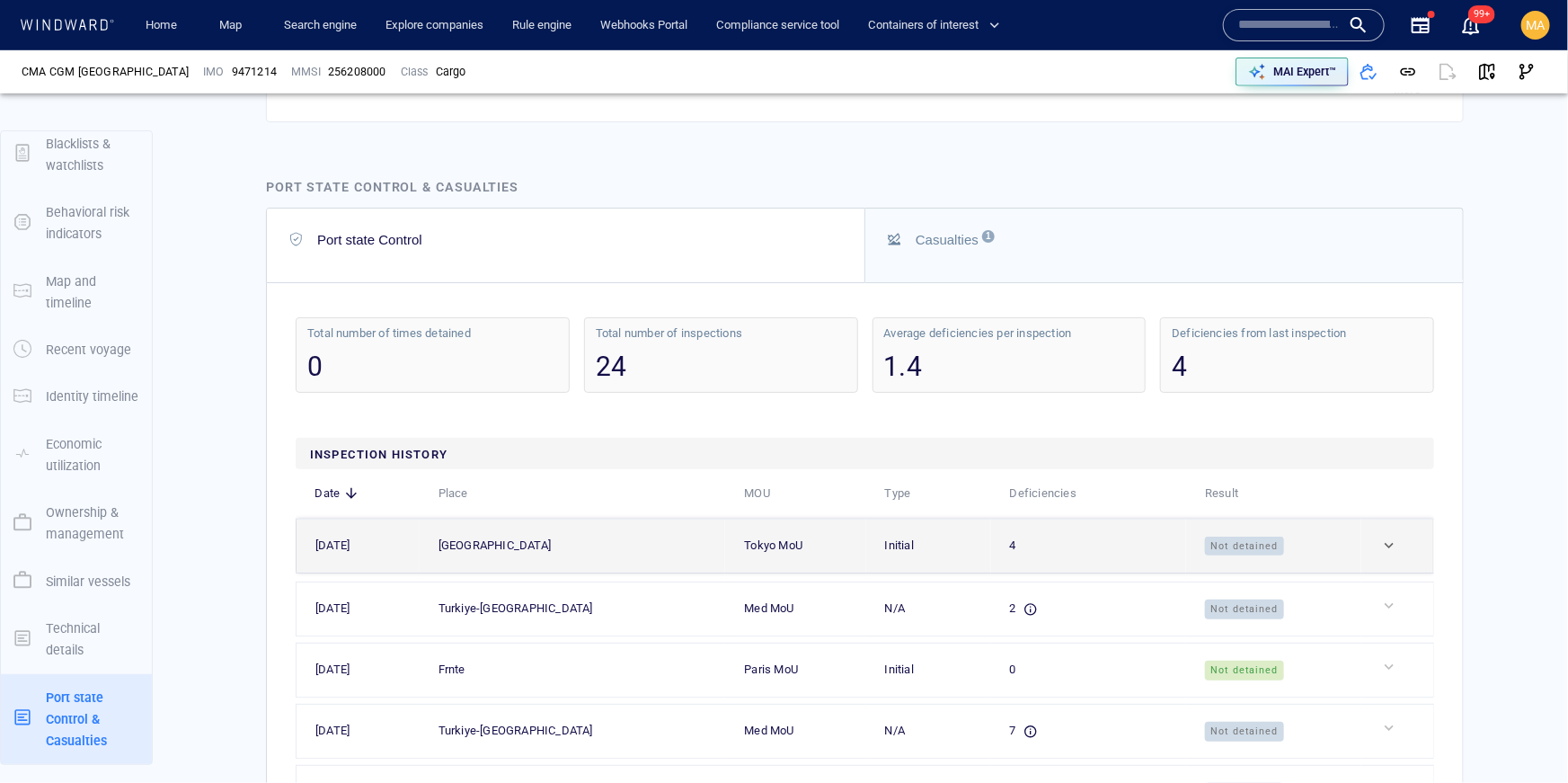
click at [751, 557] on td "Tokyo MoU" at bounding box center [795, 546] width 140 height 54
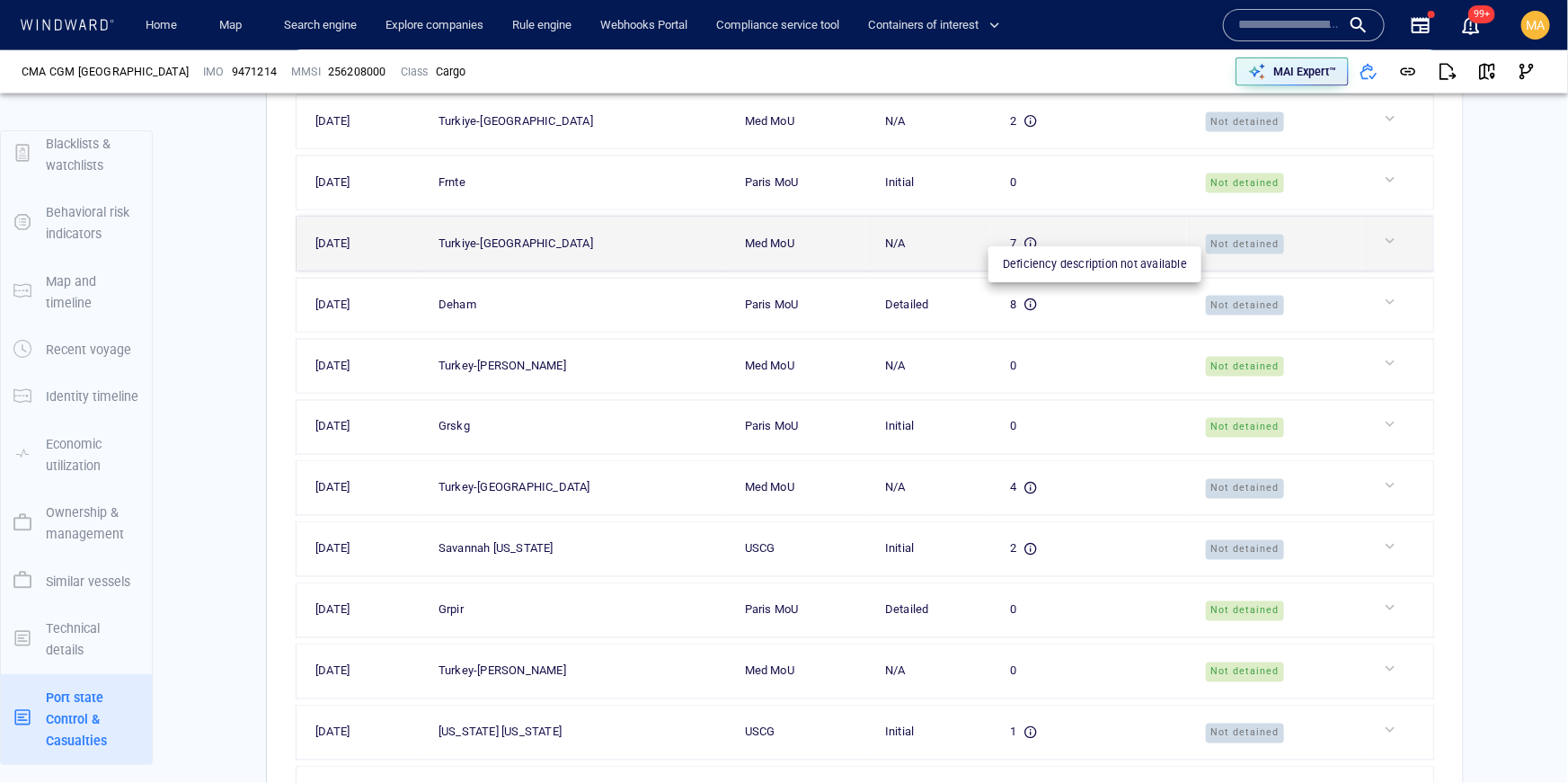
scroll to position [4812, 0]
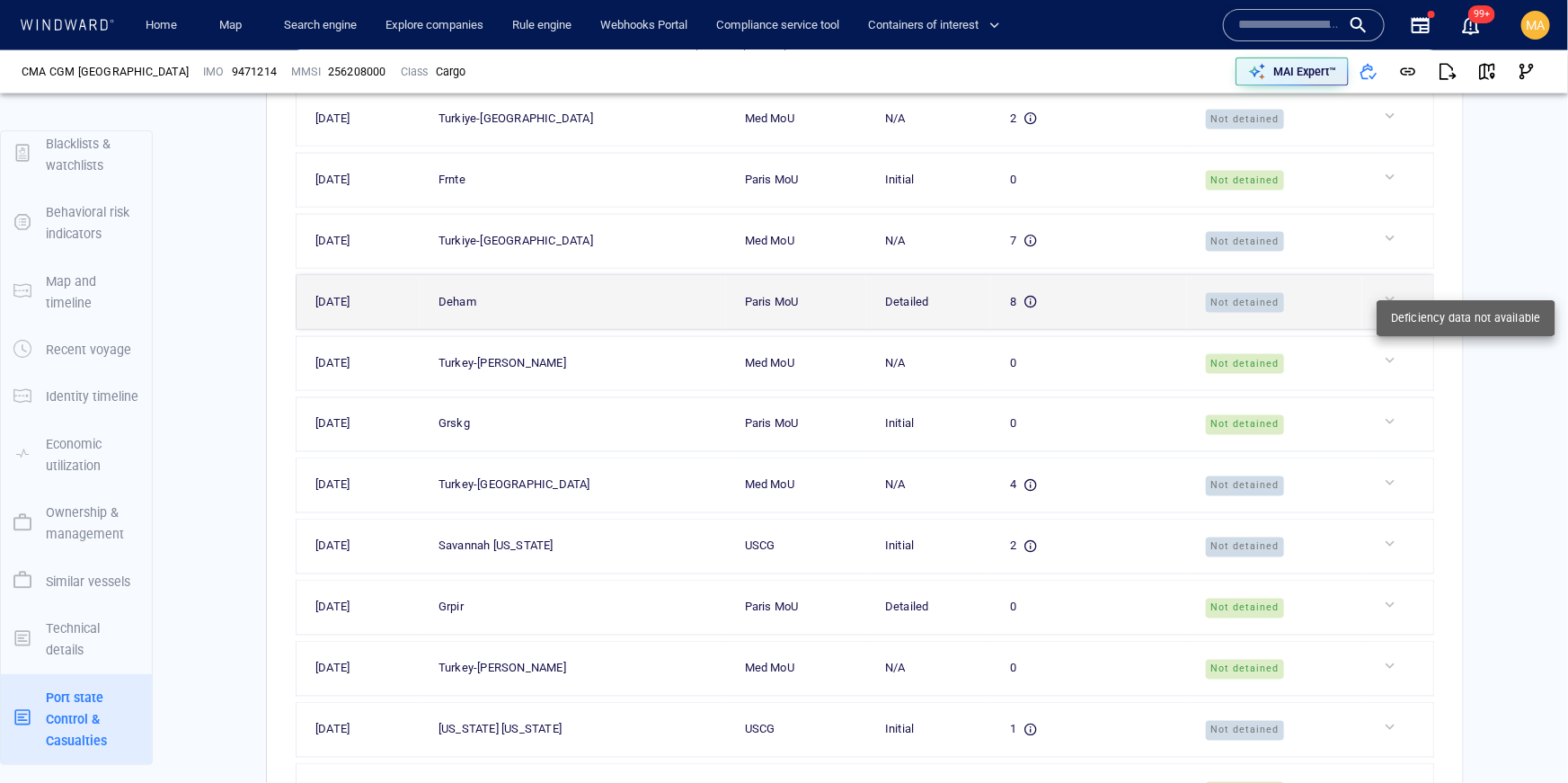
click at [1385, 290] on div at bounding box center [1405, 299] width 48 height 18
click at [1383, 296] on div at bounding box center [1405, 299] width 48 height 18
